Goal: Information Seeking & Learning: Learn about a topic

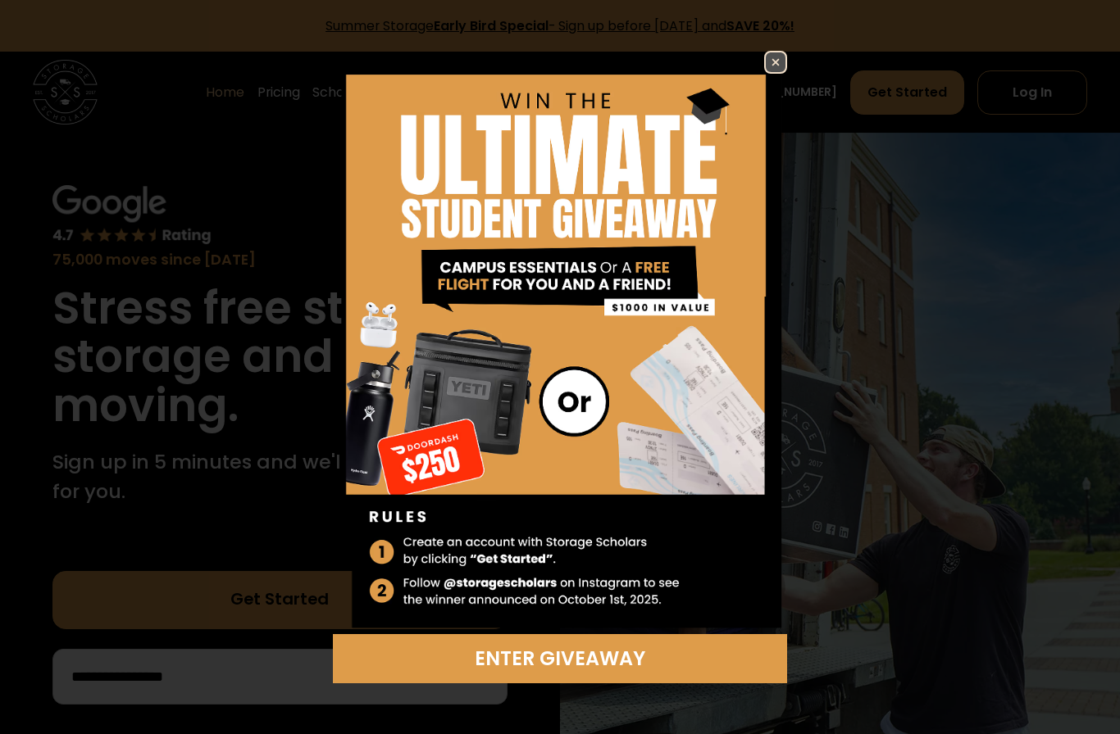
click at [779, 66] on img at bounding box center [776, 62] width 20 height 20
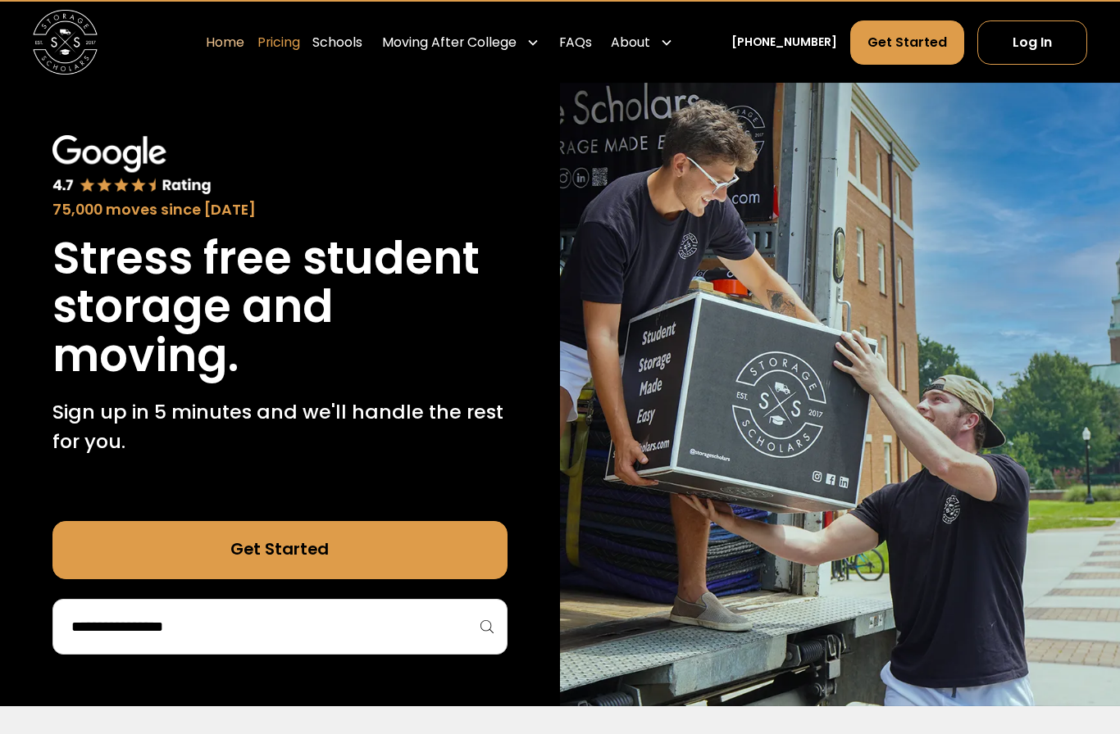
scroll to position [37, 0]
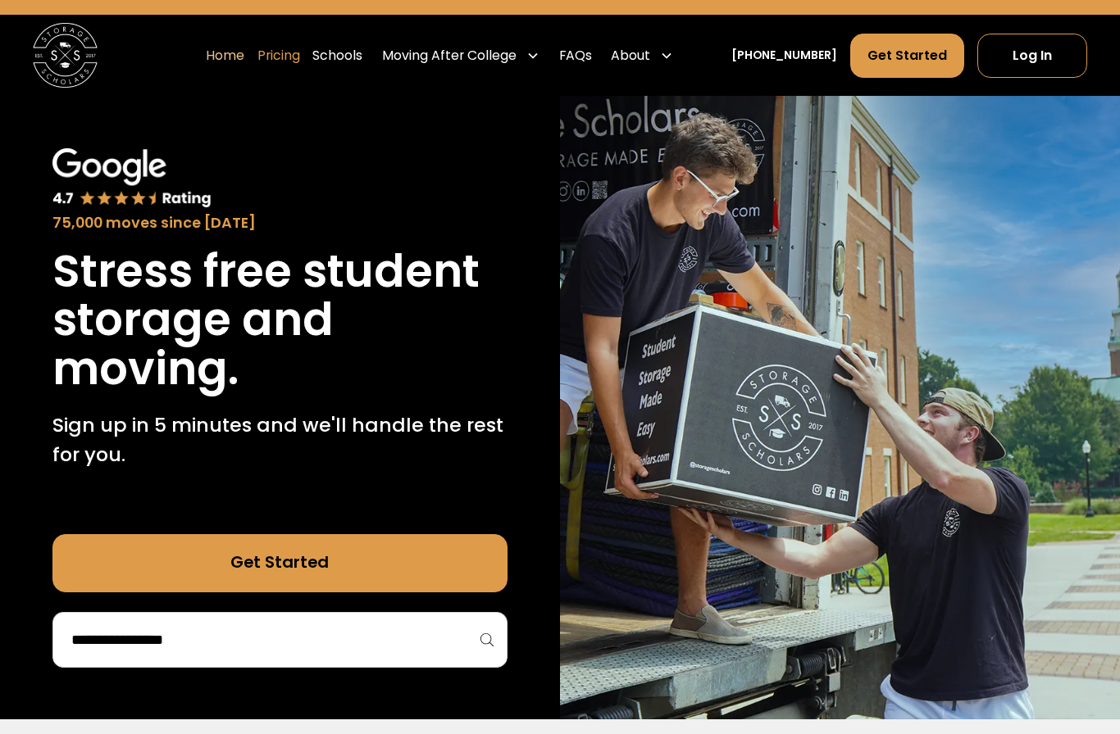
click at [300, 49] on link "Pricing" at bounding box center [278, 55] width 43 height 45
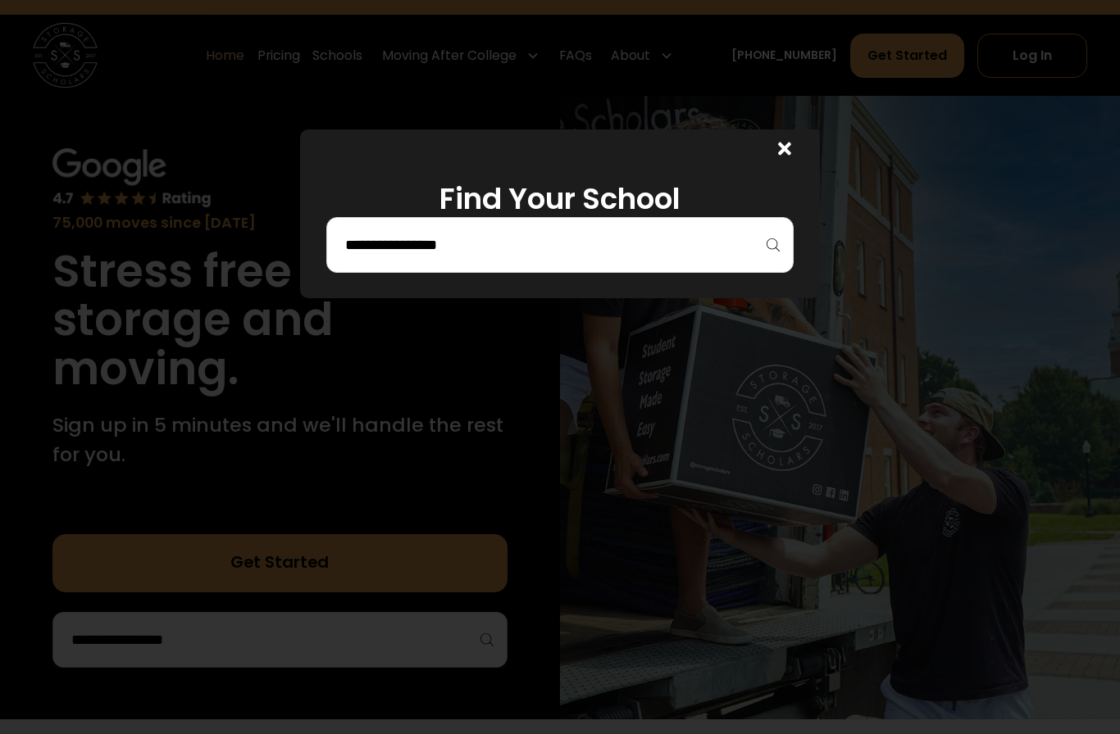
click at [407, 251] on input "search" at bounding box center [559, 245] width 433 height 28
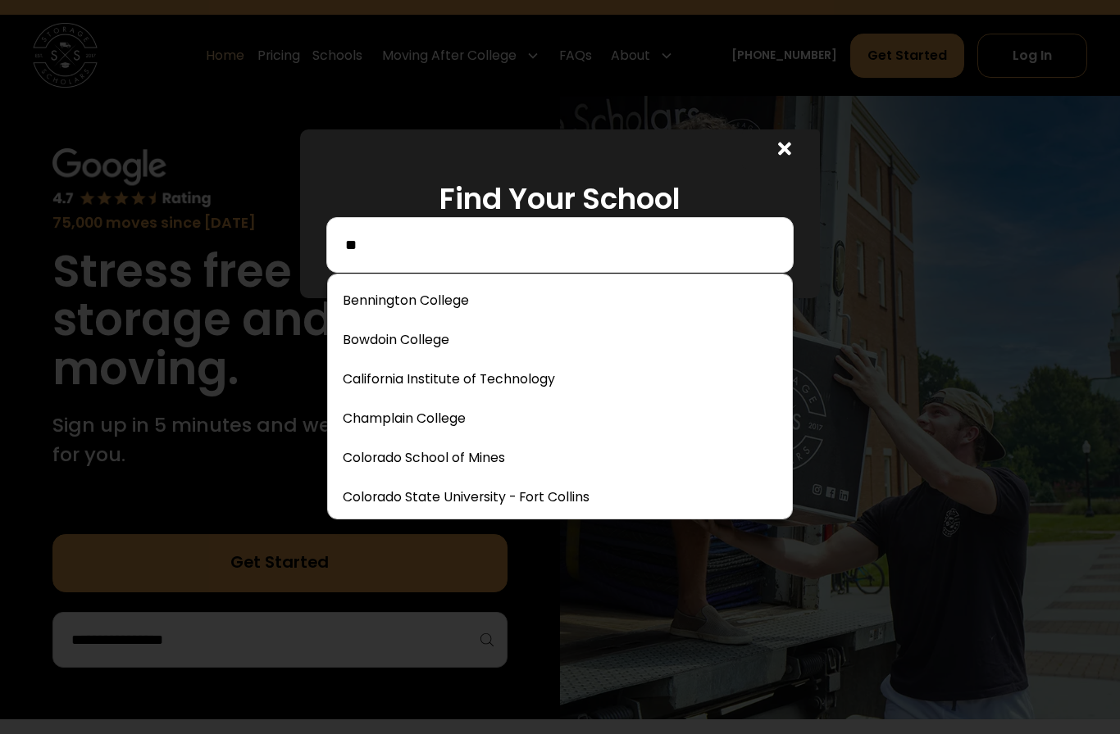
type input "*"
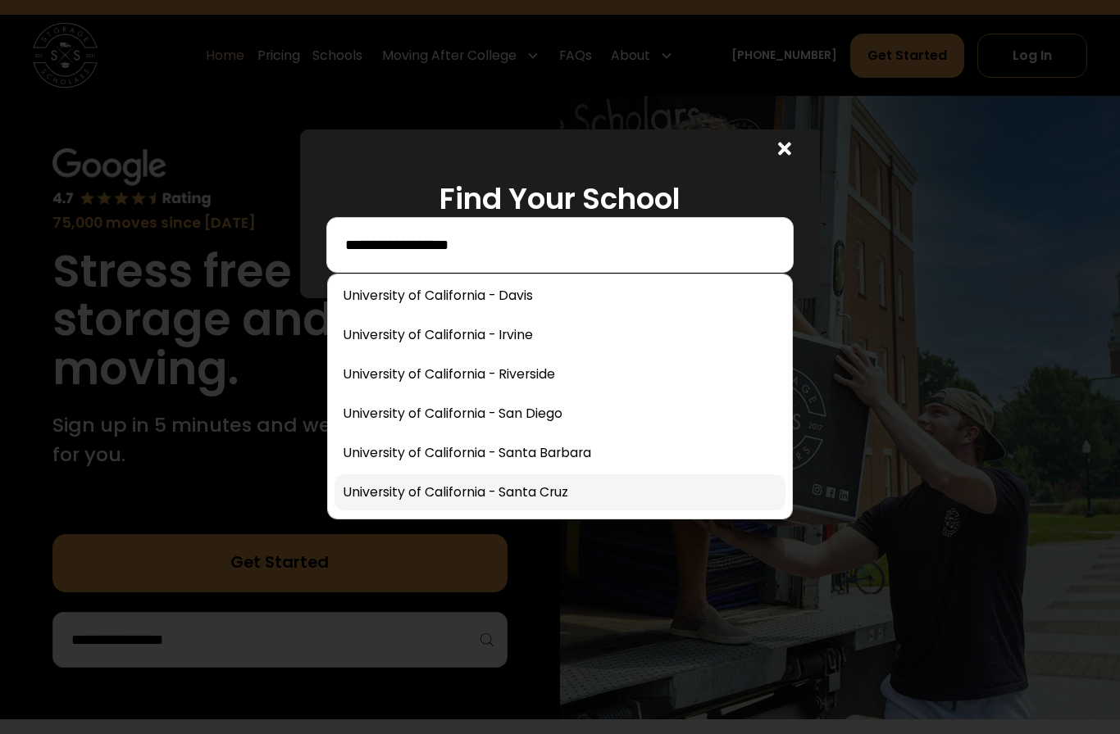
scroll to position [84, 0]
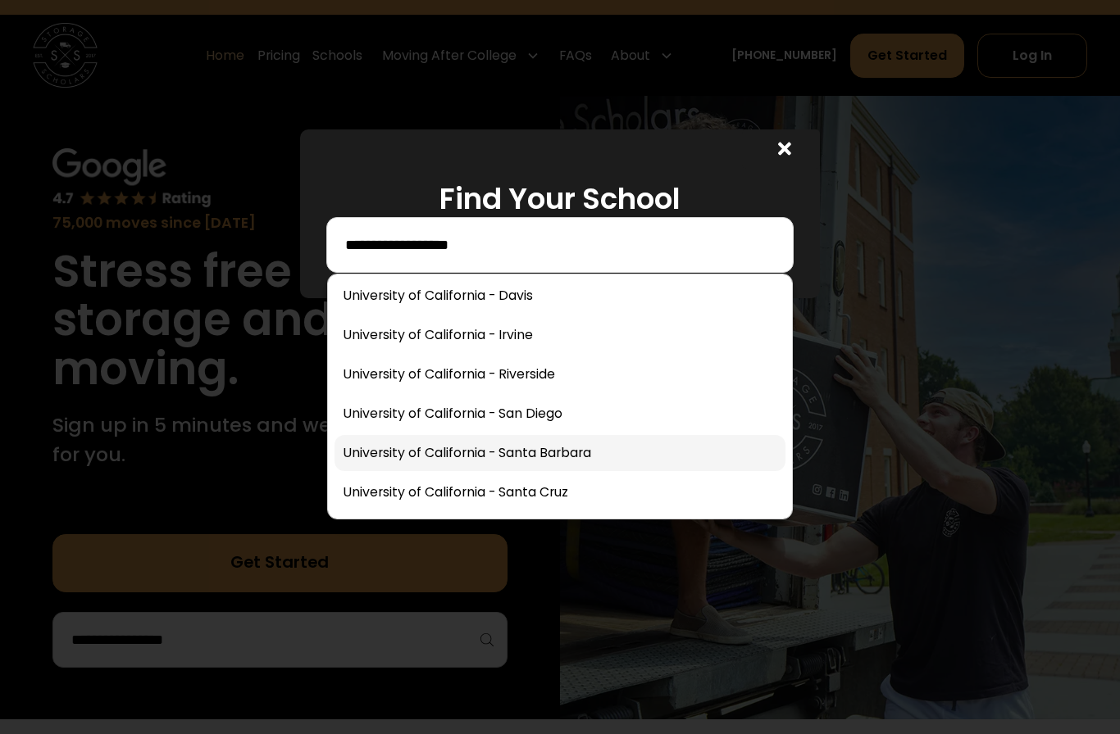
type input "**********"
click at [534, 448] on link at bounding box center [559, 453] width 451 height 36
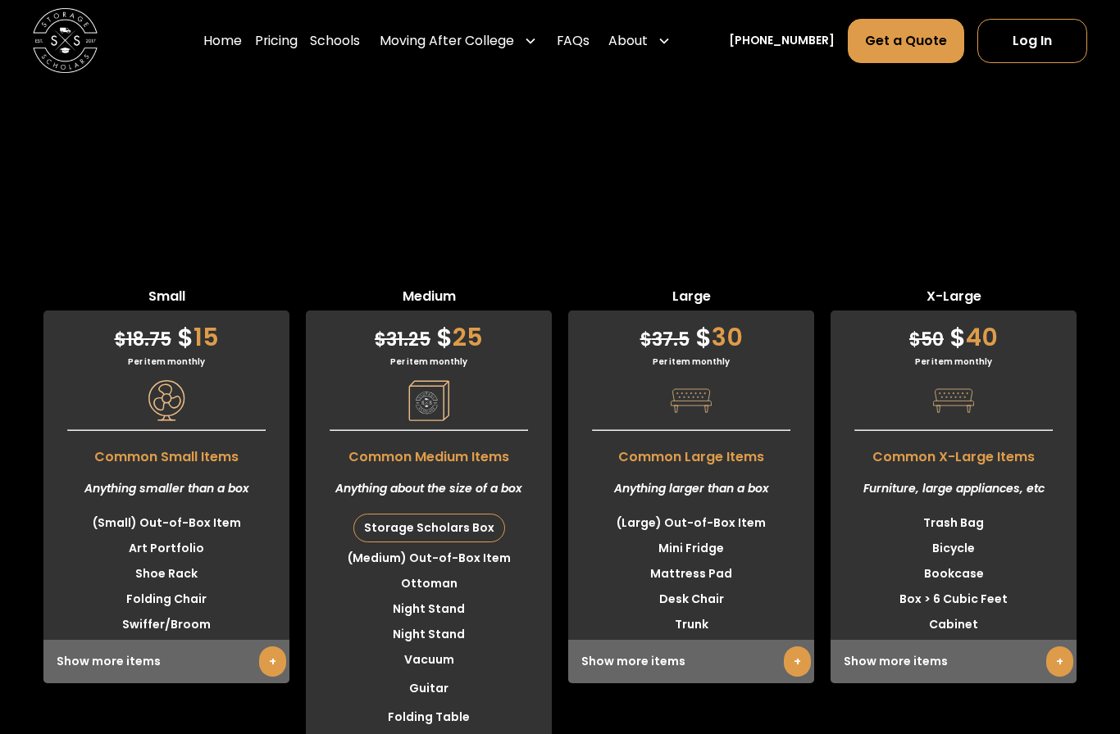
scroll to position [4313, 0]
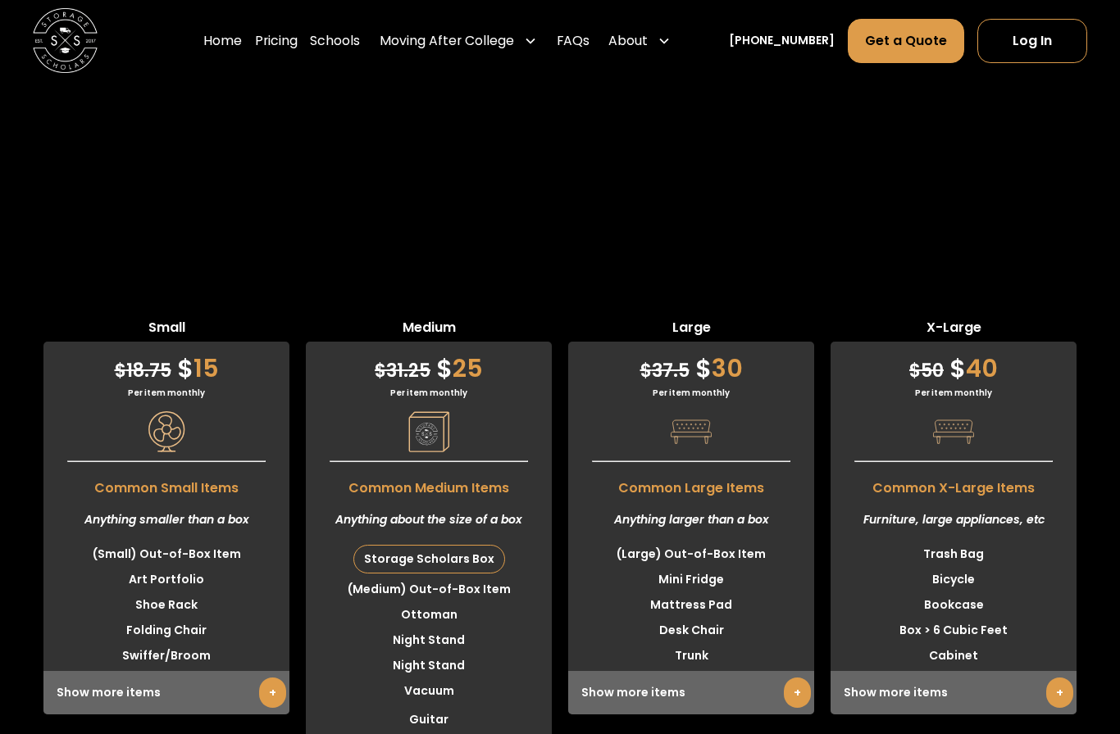
click at [789, 678] on link "+" at bounding box center [797, 693] width 27 height 30
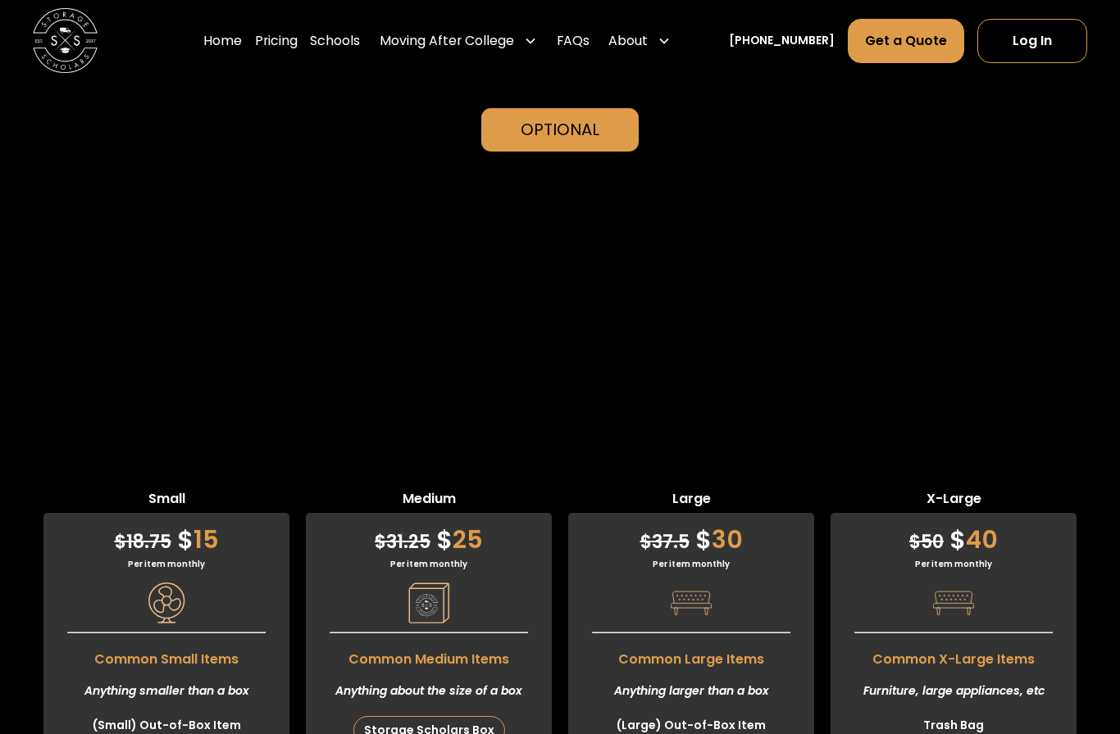
scroll to position [4140, 0]
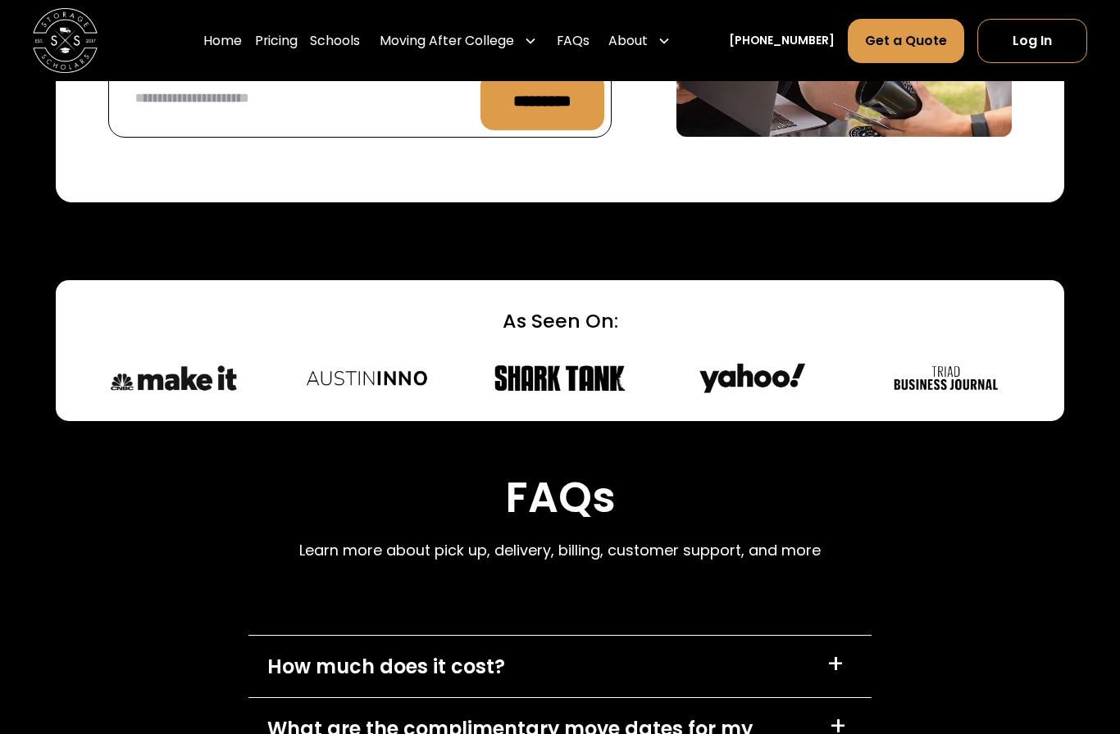
scroll to position [7688, 0]
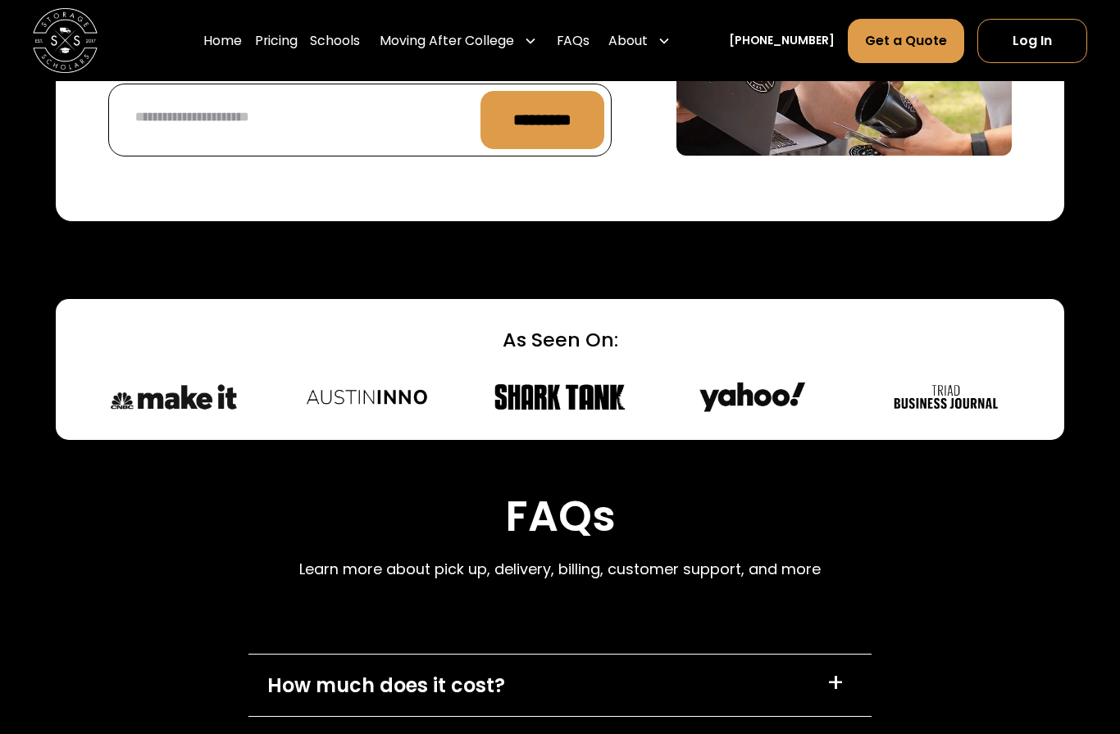
scroll to position [7816, 0]
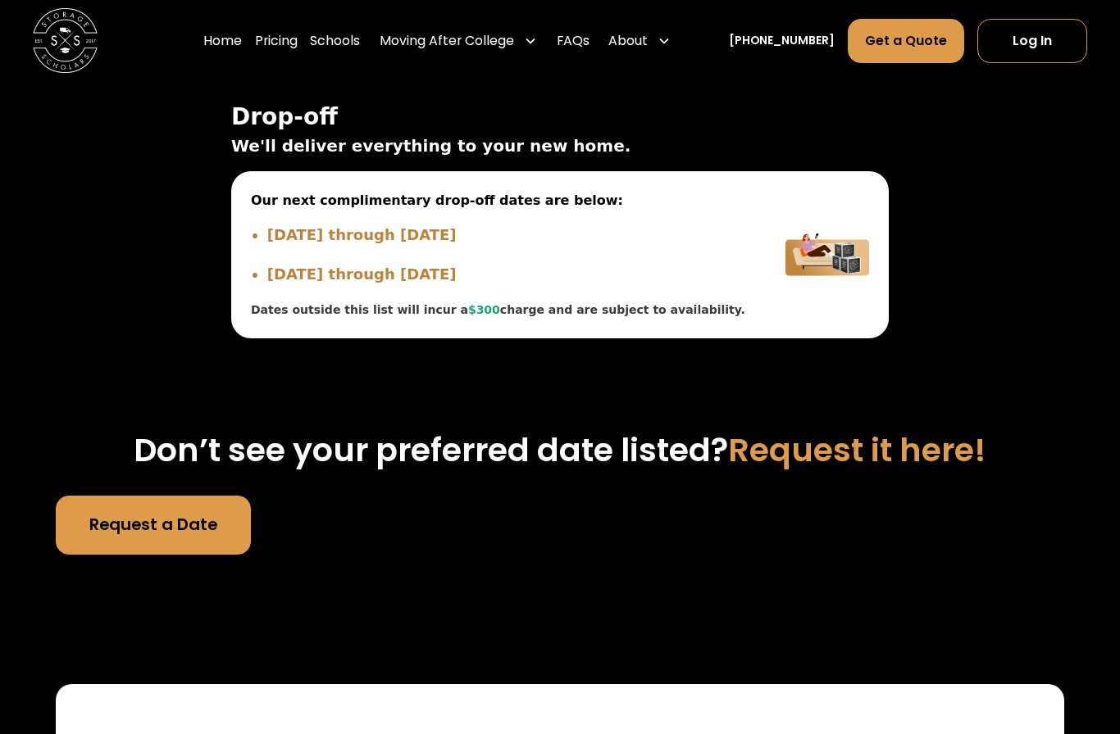
scroll to position [6565, 0]
